Goal: Task Accomplishment & Management: Use online tool/utility

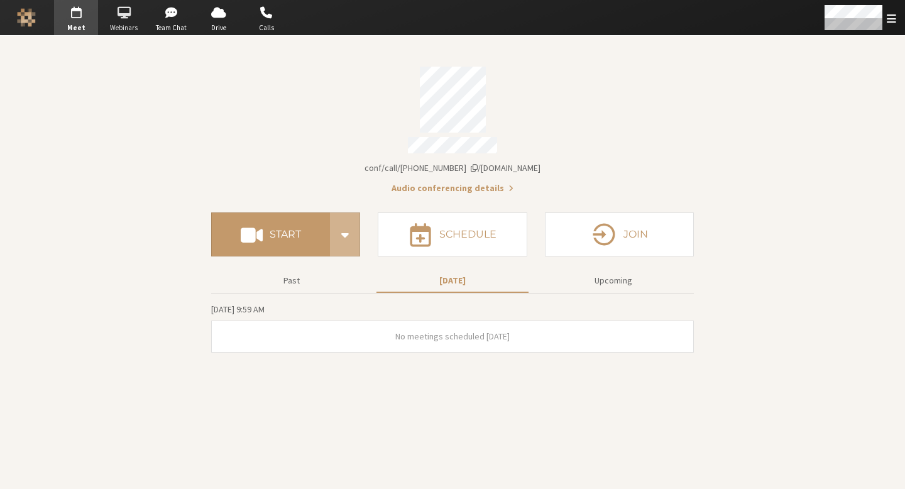
click at [134, 14] on span "button" at bounding box center [124, 13] width 44 height 20
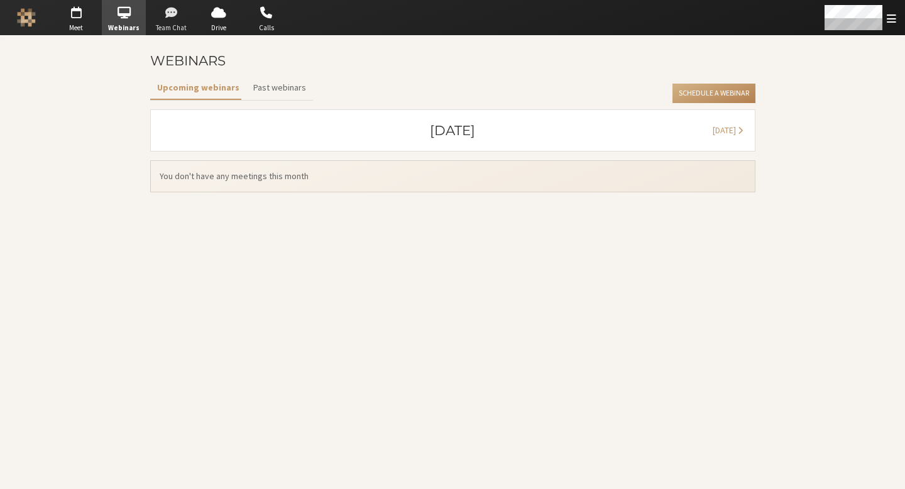
click at [187, 21] on span "button" at bounding box center [172, 13] width 44 height 20
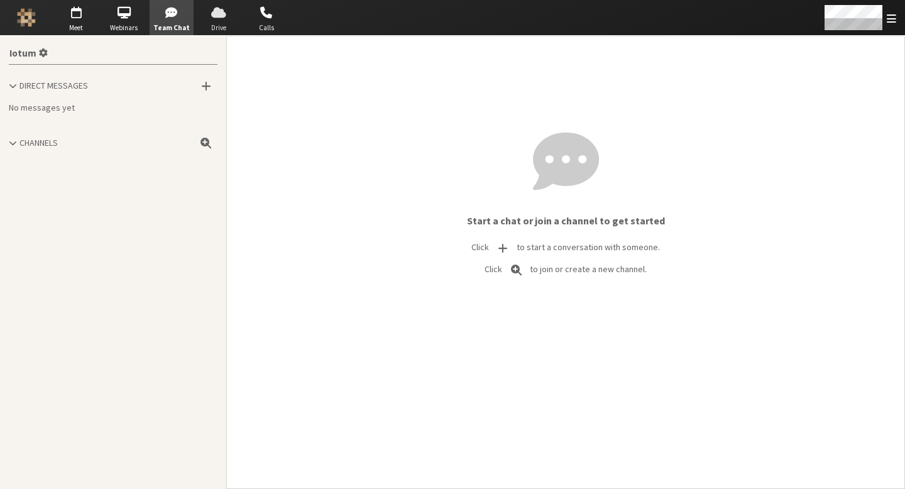
click at [229, 19] on span "button" at bounding box center [219, 13] width 44 height 20
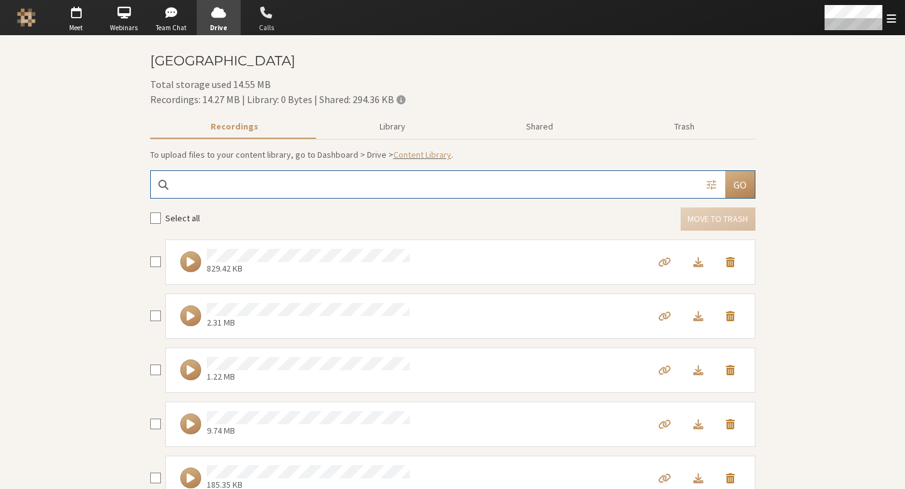
click at [251, 21] on span "button" at bounding box center [266, 13] width 44 height 20
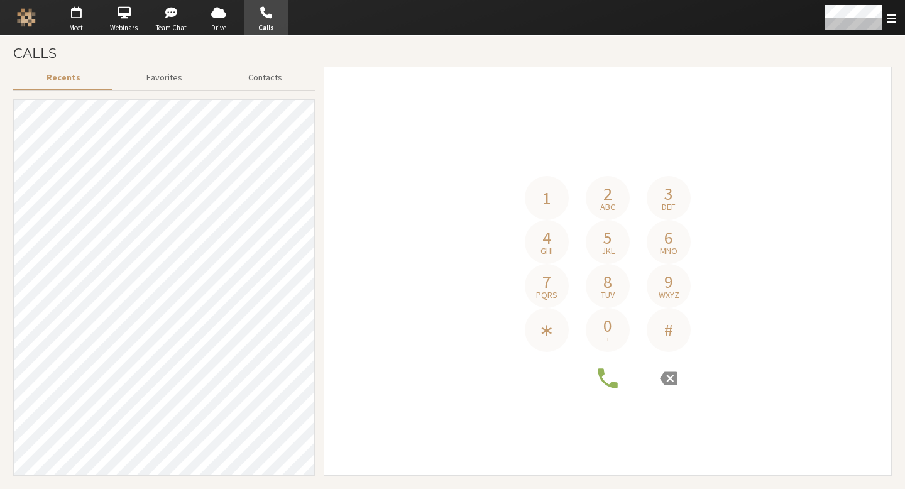
click at [99, 15] on div "Go to Meet" at bounding box center [77, 17] width 48 height 35
click at [78, 18] on span "button" at bounding box center [76, 13] width 44 height 20
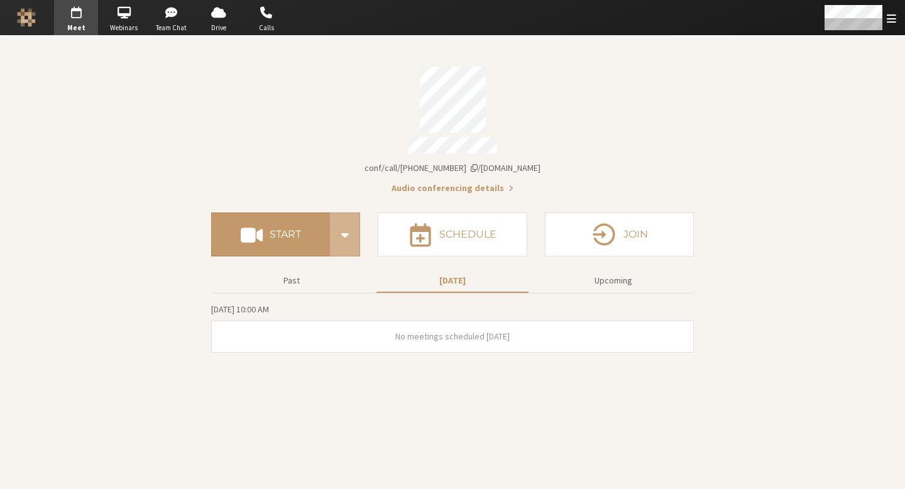
click at [428, 162] on span "[DOMAIN_NAME]/conf/call/[PHONE_NUMBER]" at bounding box center [453, 167] width 176 height 11
click at [300, 230] on h4 "Start" at bounding box center [285, 234] width 31 height 10
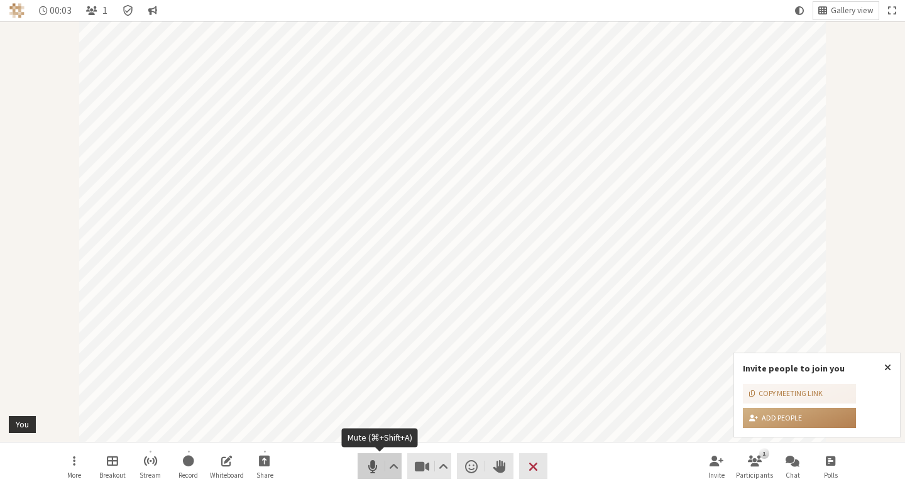
click at [383, 471] on button "Audio" at bounding box center [380, 466] width 44 height 26
click at [424, 471] on span "Stop video (⌘+Shift+V)" at bounding box center [423, 467] width 18 height 18
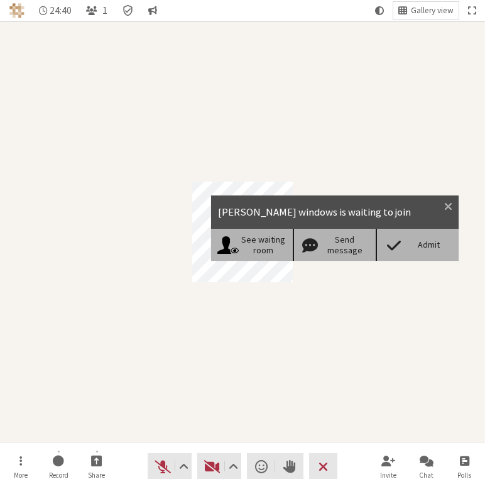
click at [405, 248] on span at bounding box center [394, 245] width 22 height 18
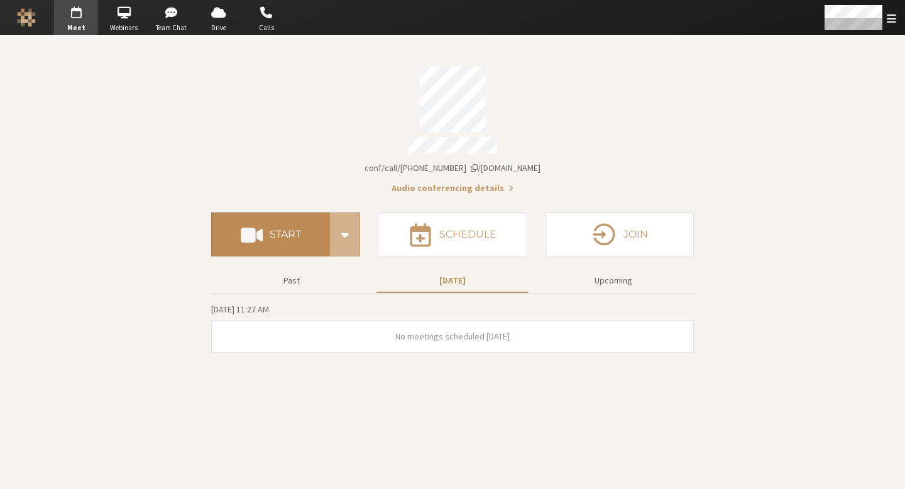
click at [307, 216] on button "Start" at bounding box center [270, 234] width 119 height 44
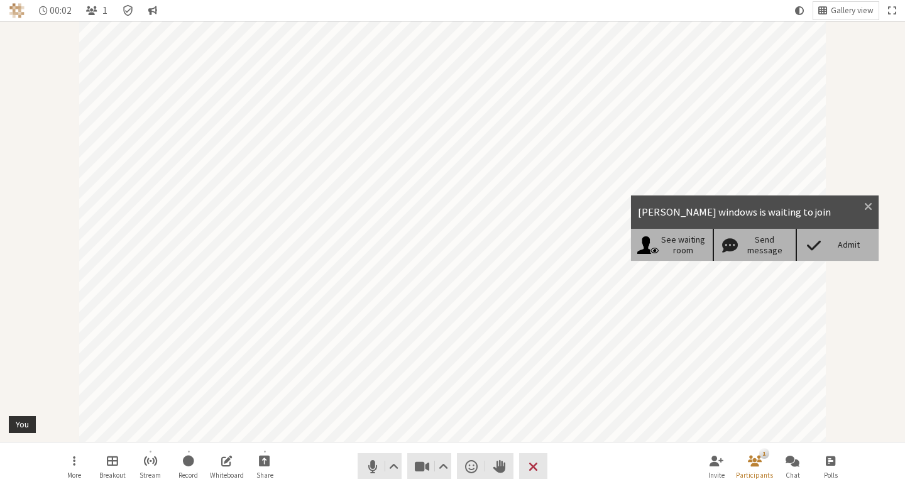
click at [840, 234] on div "Admit" at bounding box center [837, 244] width 83 height 31
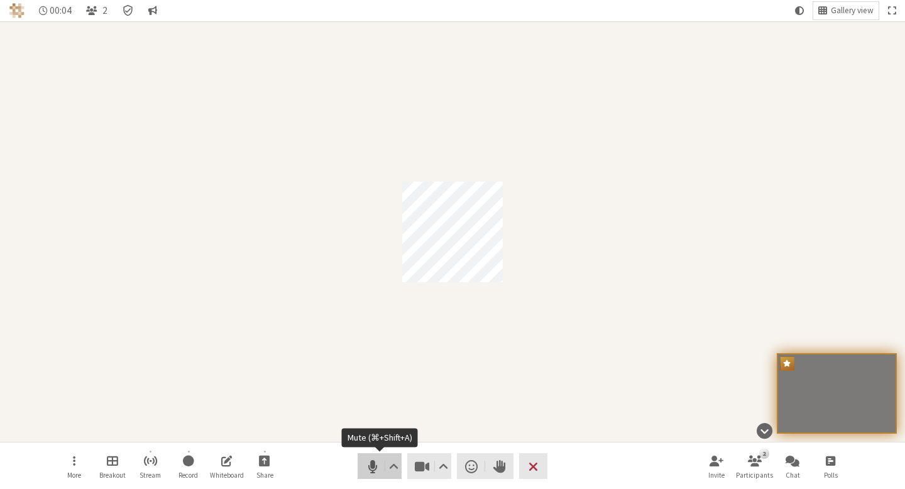
click at [361, 467] on button "Audio" at bounding box center [380, 466] width 44 height 26
click at [421, 472] on span "Stop video (⌘+Shift+V)" at bounding box center [423, 467] width 18 height 18
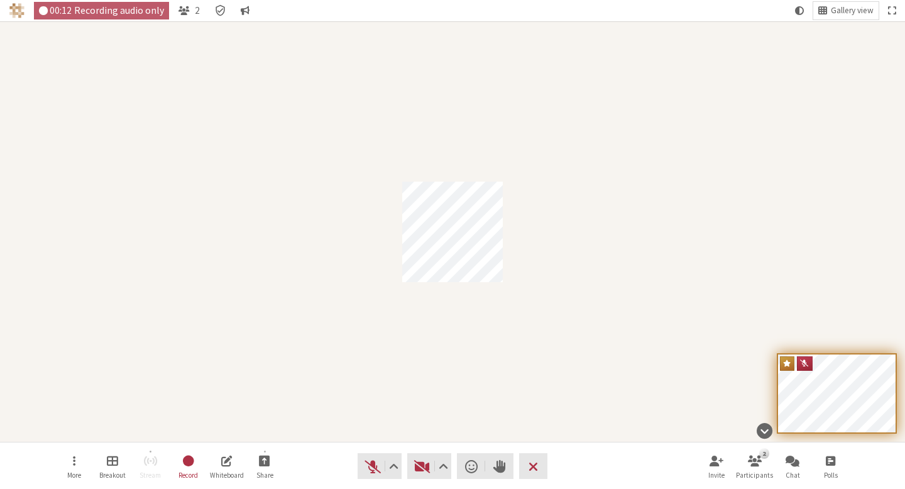
click at [508, 264] on div "Participant" at bounding box center [452, 231] width 905 height 420
click at [764, 457] on div "2" at bounding box center [763, 453] width 9 height 10
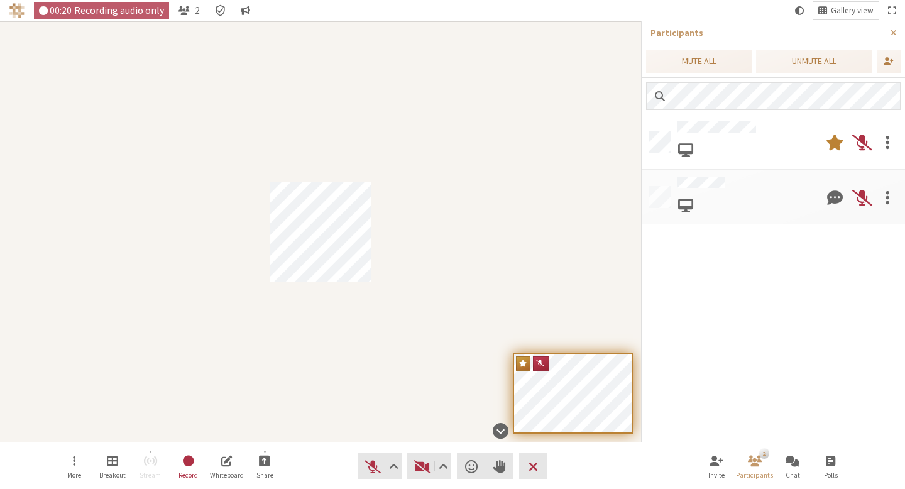
click at [776, 136] on div at bounding box center [745, 141] width 136 height 41
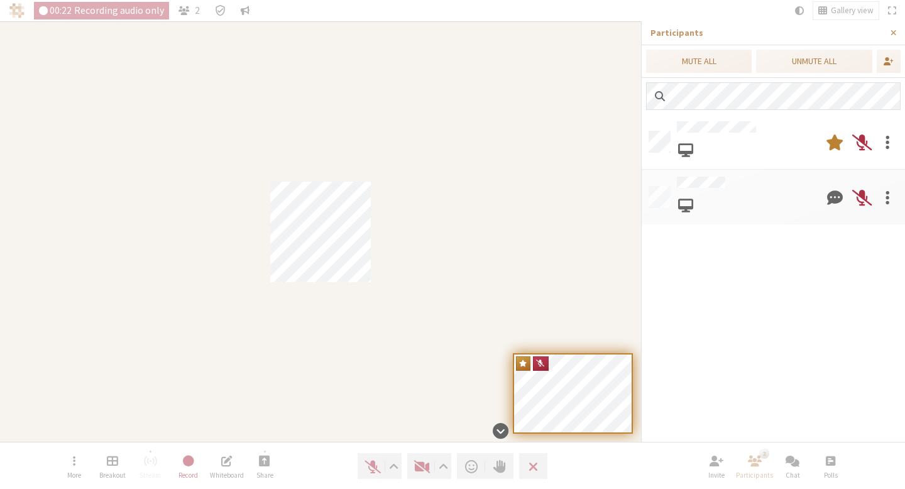
click at [739, 239] on div at bounding box center [773, 277] width 263 height 327
click at [891, 36] on span "Close sidebar" at bounding box center [894, 32] width 6 height 9
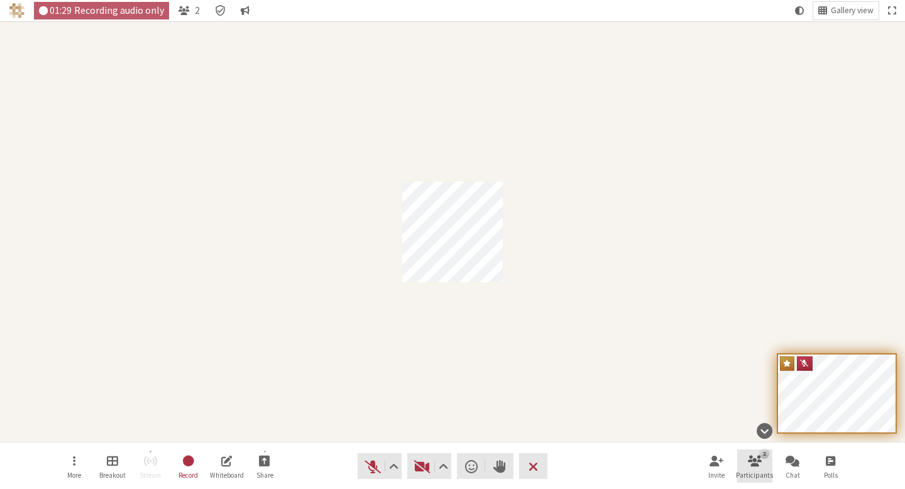
click at [759, 464] on span "Open participant list" at bounding box center [755, 460] width 14 height 14
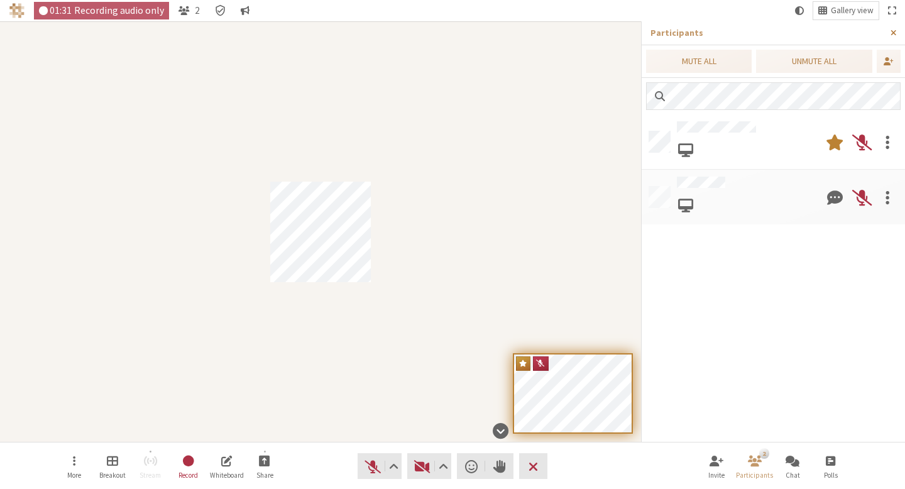
click at [897, 36] on button "Close sidebar" at bounding box center [893, 32] width 23 height 23
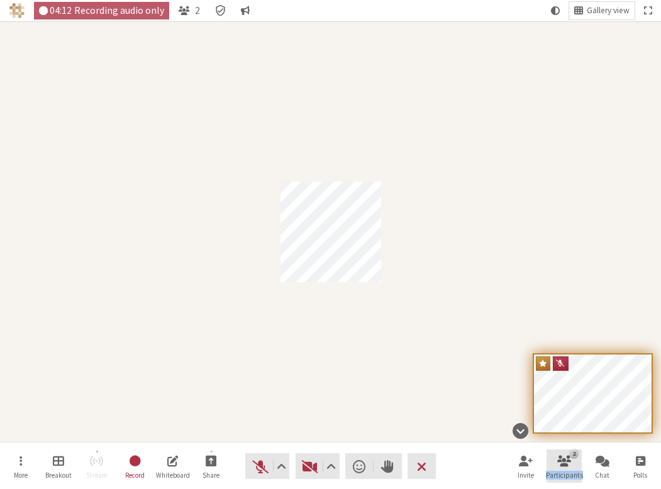
click at [564, 461] on span "Open participant list" at bounding box center [564, 460] width 14 height 14
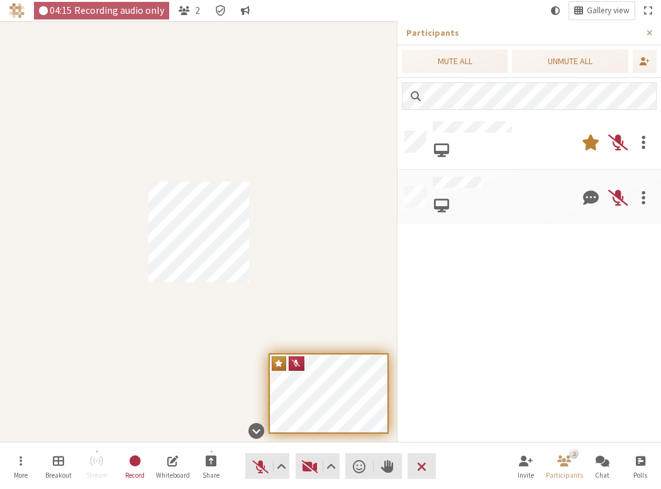
click at [535, 290] on div at bounding box center [528, 277] width 263 height 327
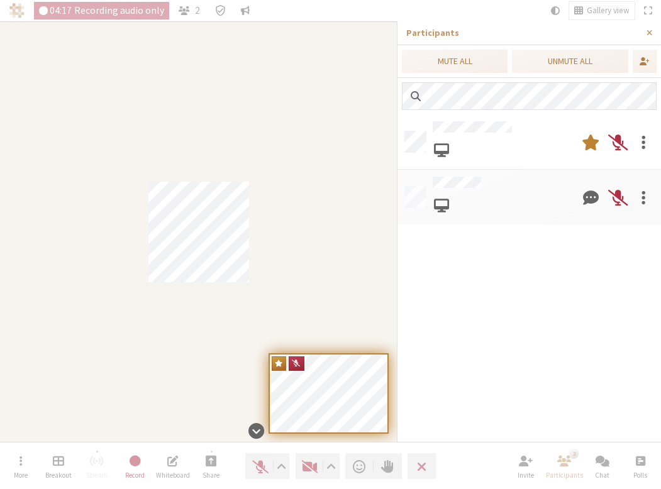
click at [514, 255] on div at bounding box center [528, 277] width 263 height 327
